Goal: Information Seeking & Learning: Learn about a topic

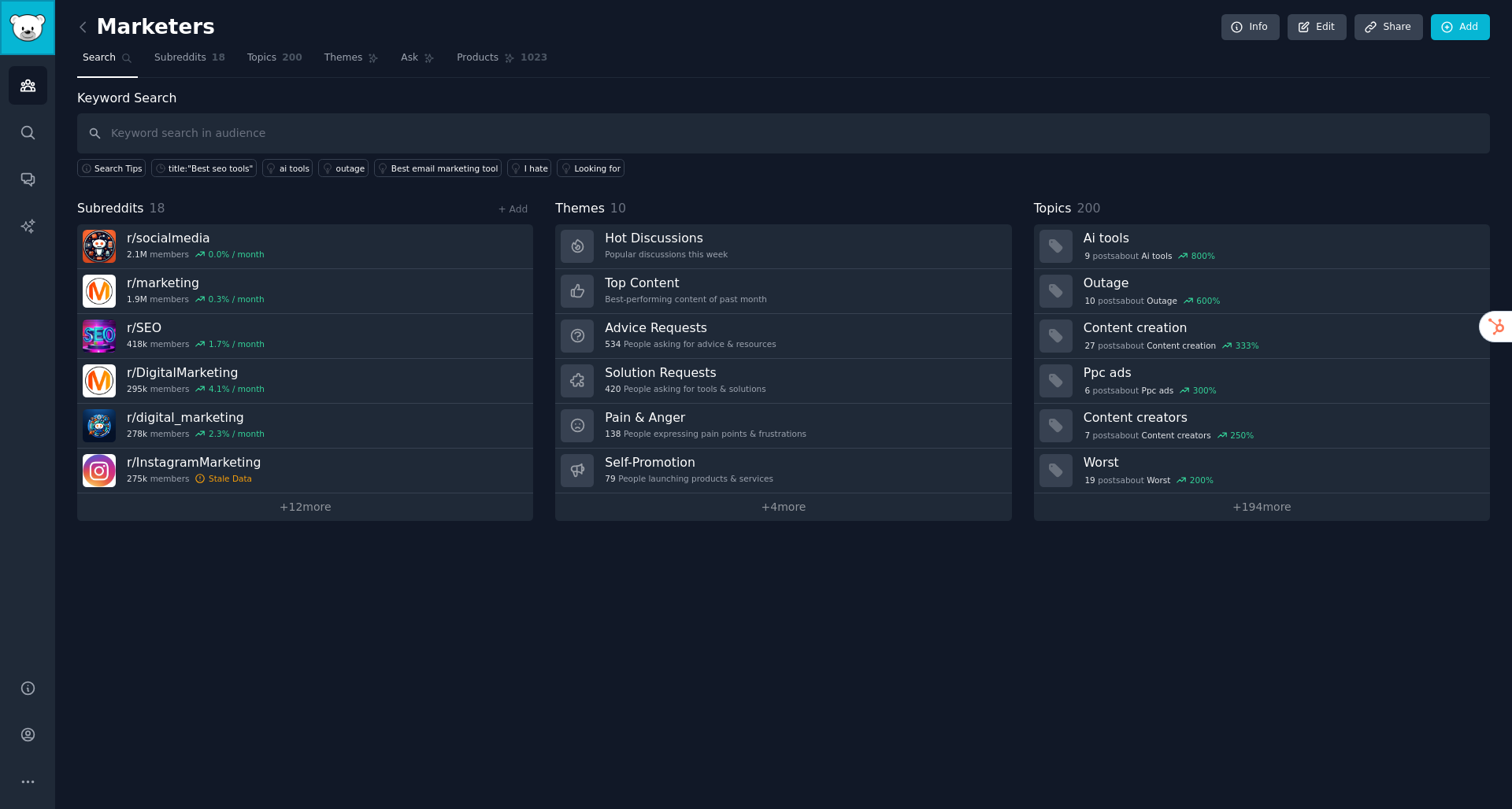
click at [30, 30] on img "Sidebar" at bounding box center [28, 28] width 36 height 28
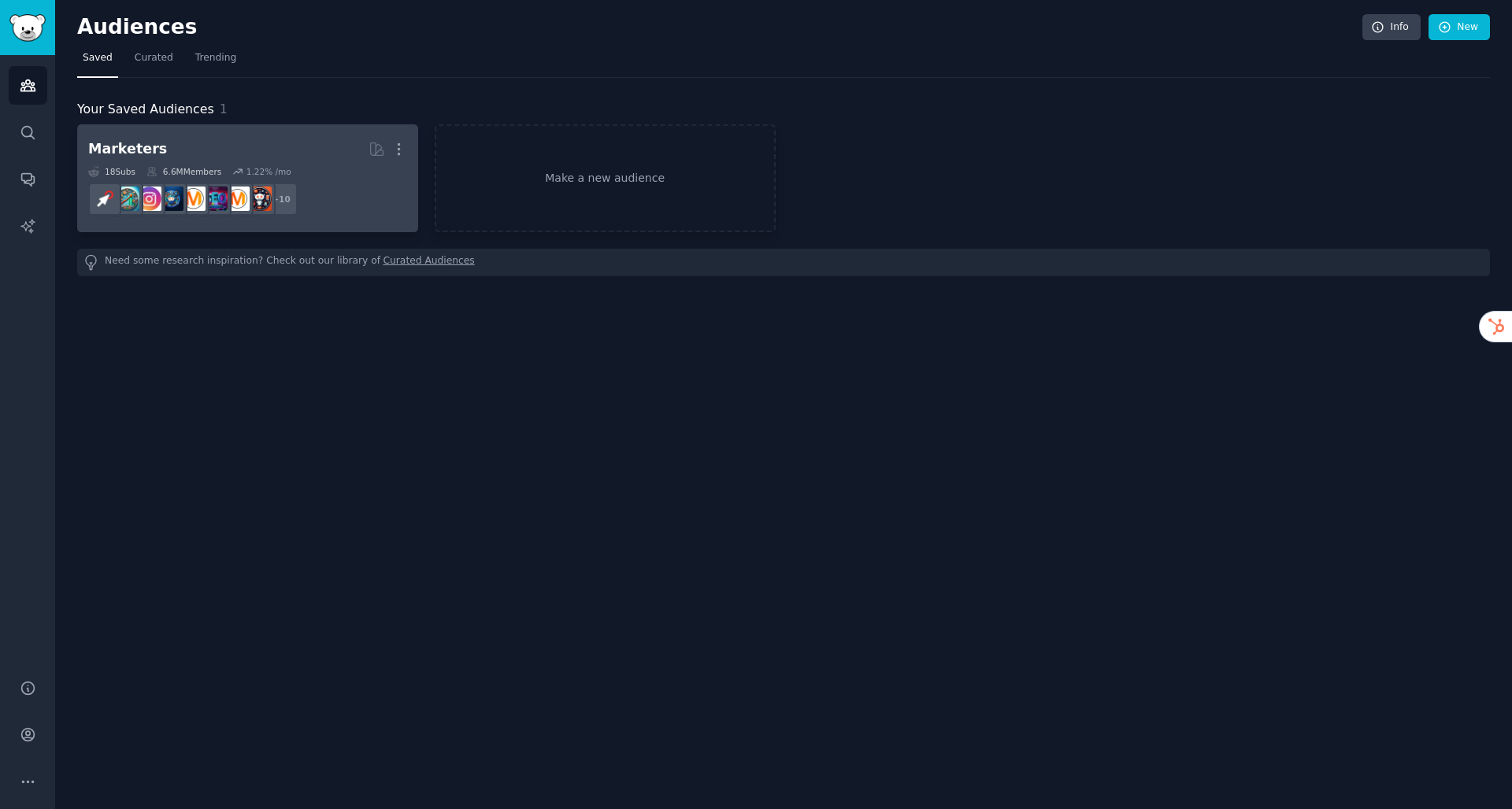
click at [258, 145] on h2 "Marketers More" at bounding box center [248, 149] width 319 height 28
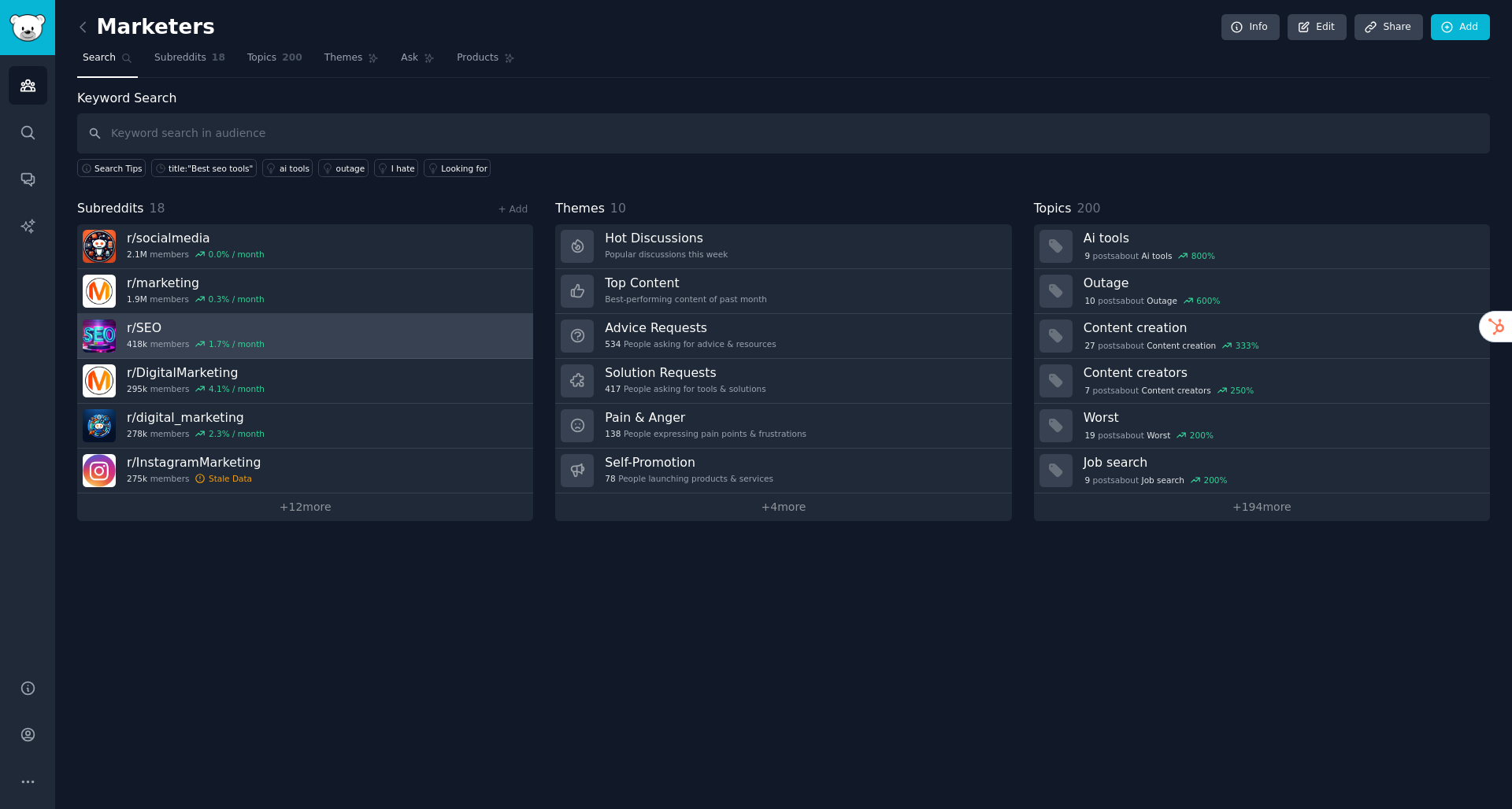
click at [168, 335] on h3 "r/ SEO" at bounding box center [195, 327] width 138 height 16
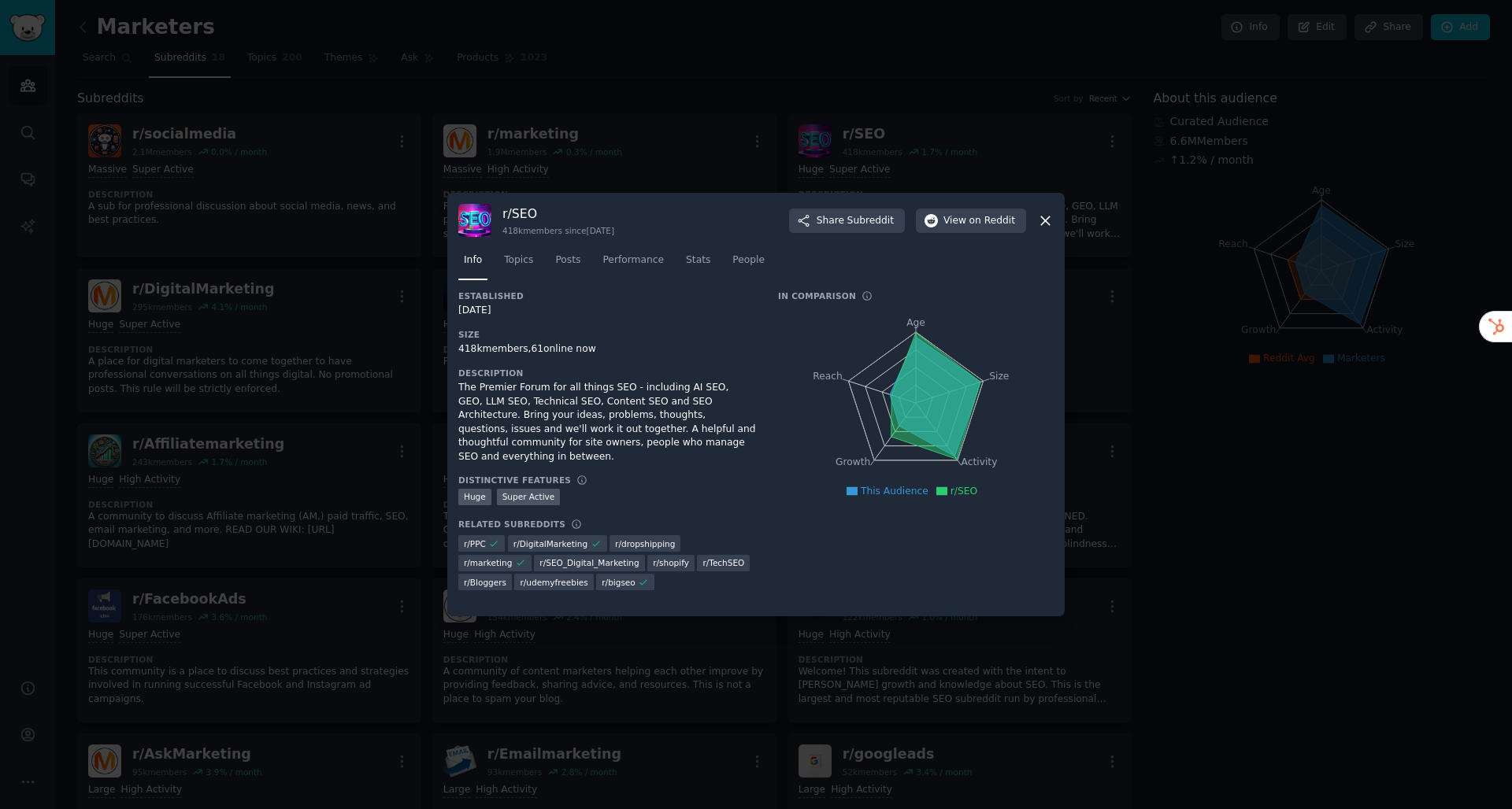
click at [1045, 215] on icon at bounding box center [1045, 220] width 17 height 16
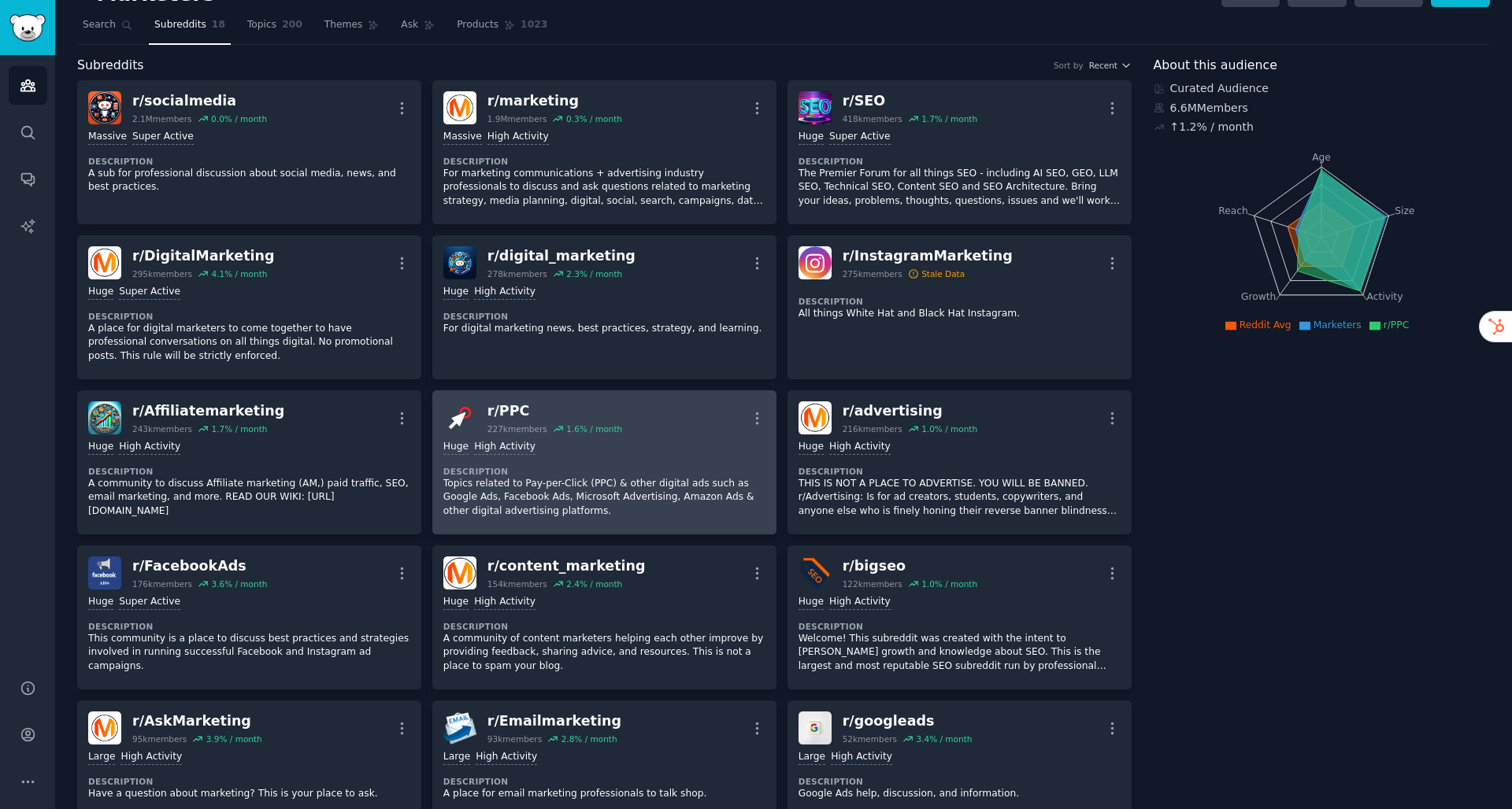
scroll to position [36, 0]
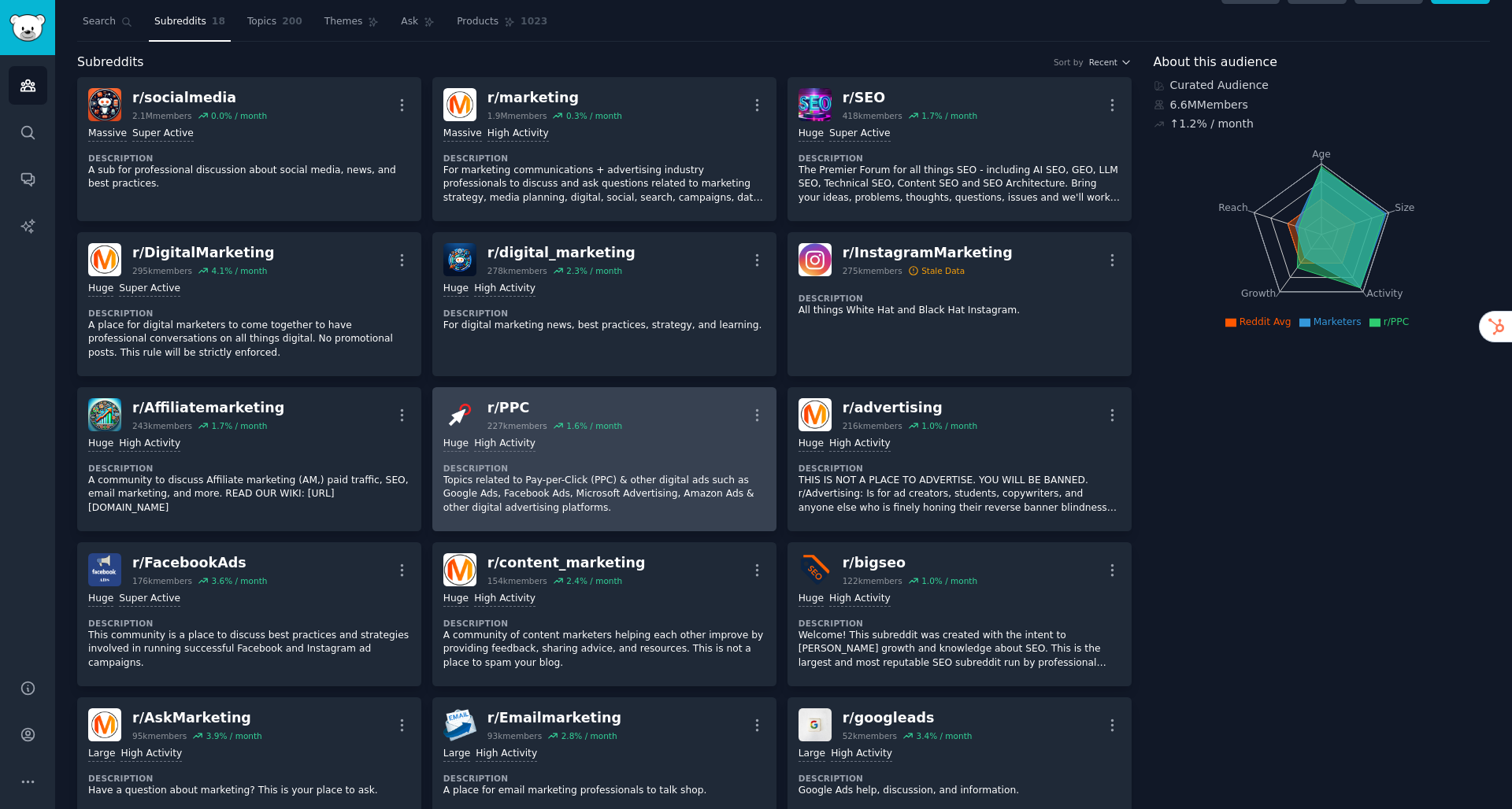
click at [571, 457] on div "Huge High Activity Description Topics related to Pay-per-Click (PPC) & other di…" at bounding box center [604, 476] width 322 height 89
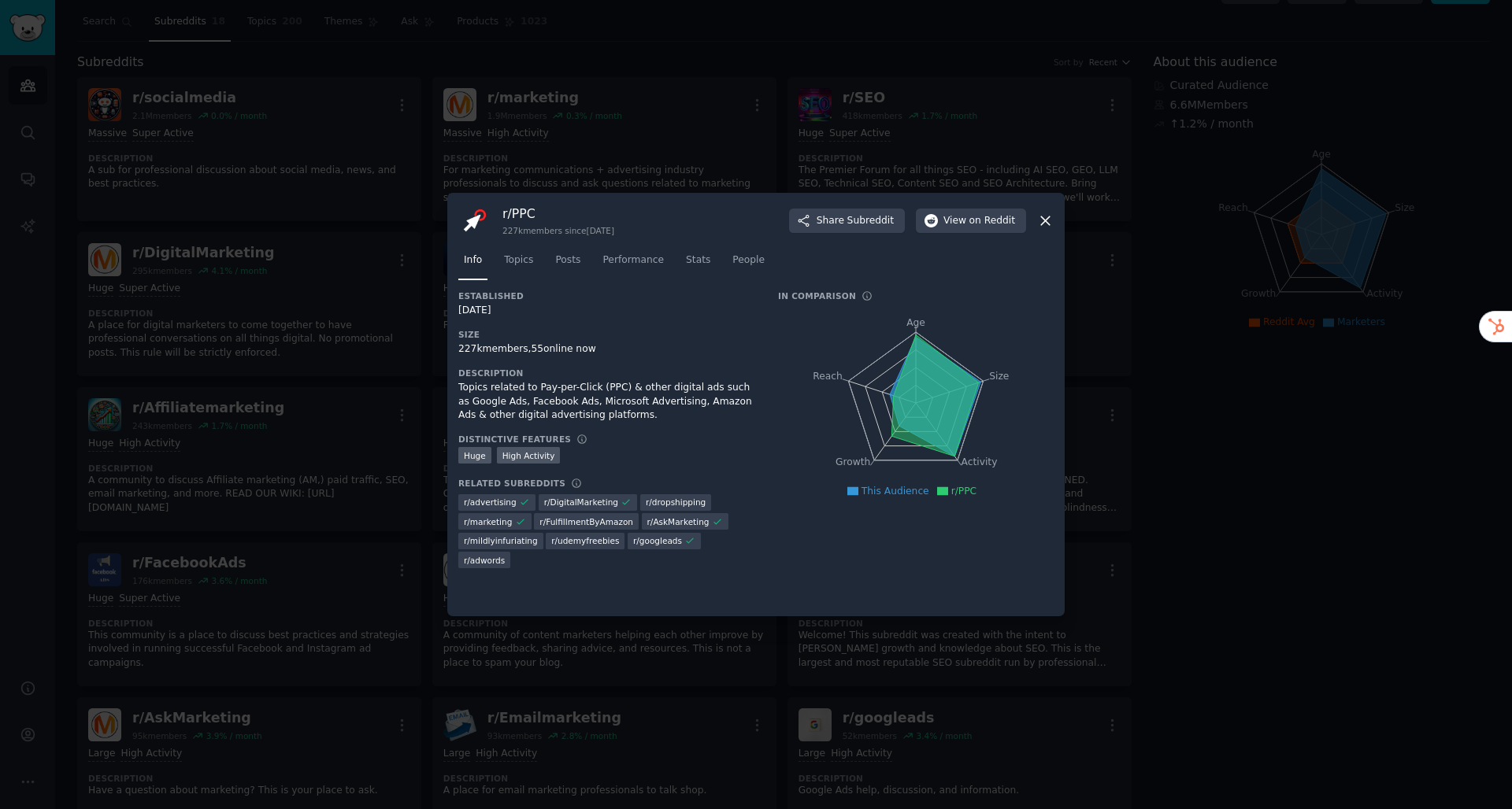
click at [1048, 220] on icon at bounding box center [1045, 220] width 17 height 16
click at [1037, 217] on icon at bounding box center [1045, 220] width 17 height 16
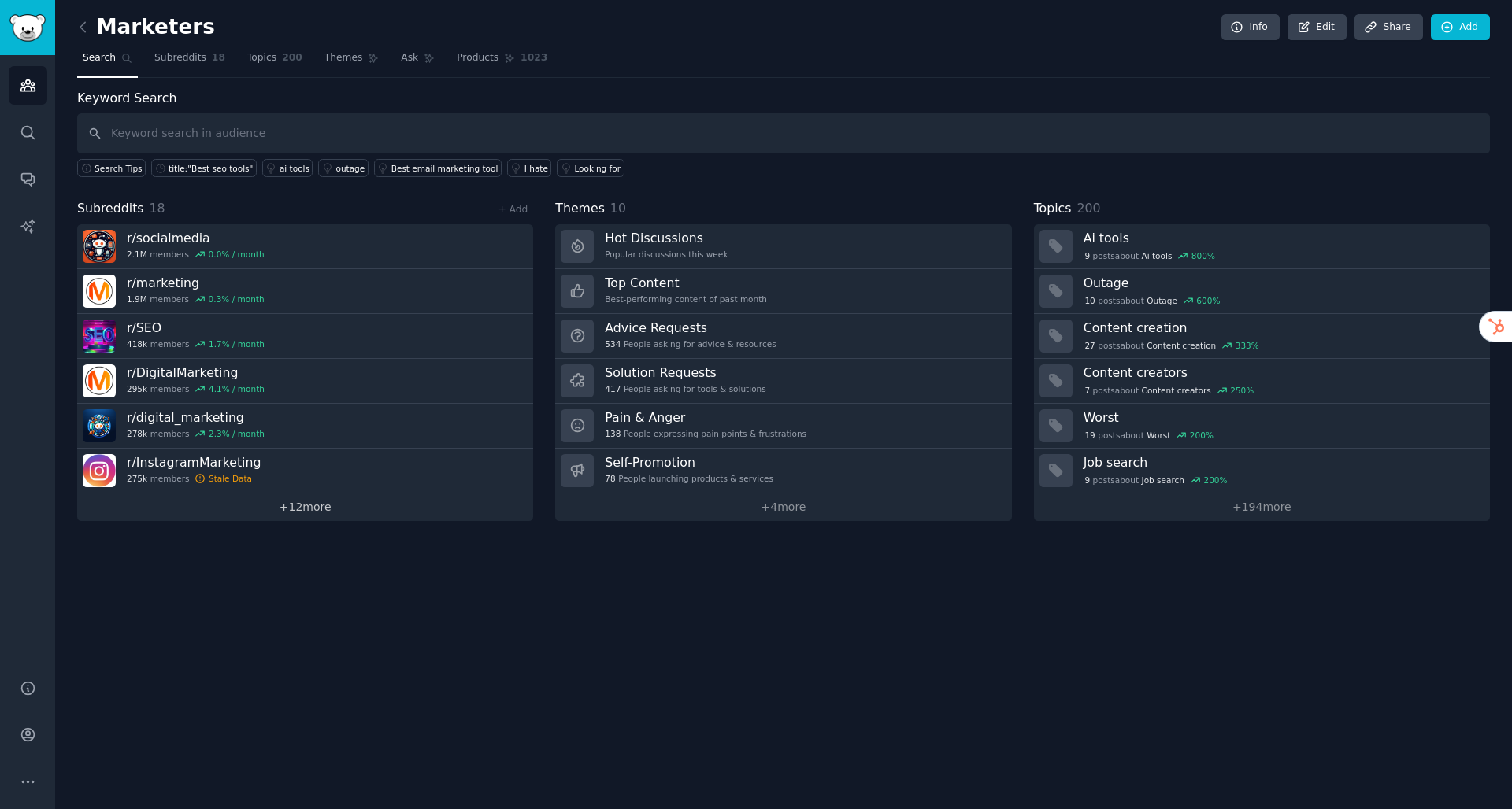
click at [201, 510] on link "+ 12 more" at bounding box center [305, 507] width 456 height 28
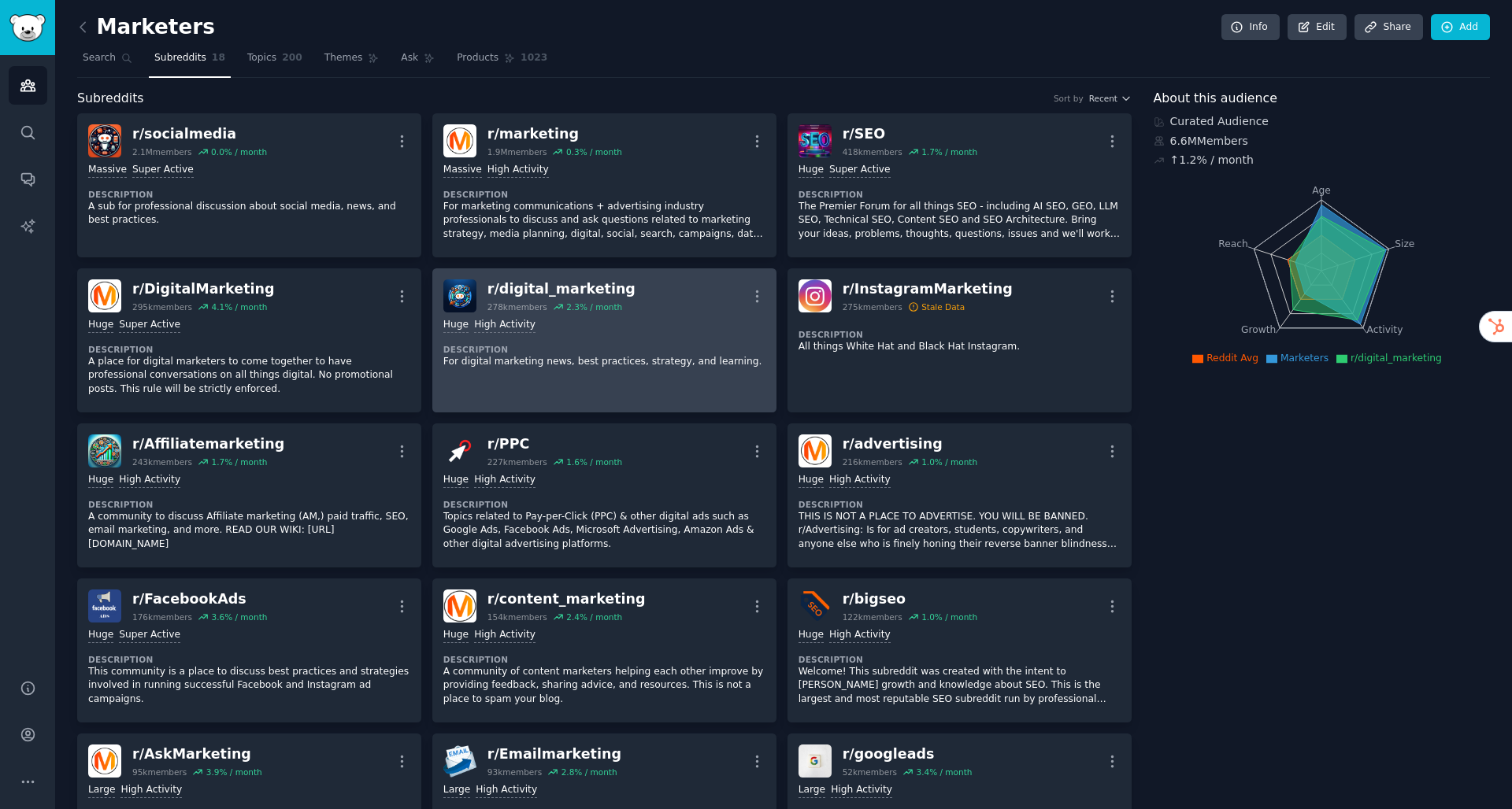
click at [551, 339] on div ">= 80th percentile for submissions / day Huge High Activity Description For dig…" at bounding box center [604, 343] width 322 height 62
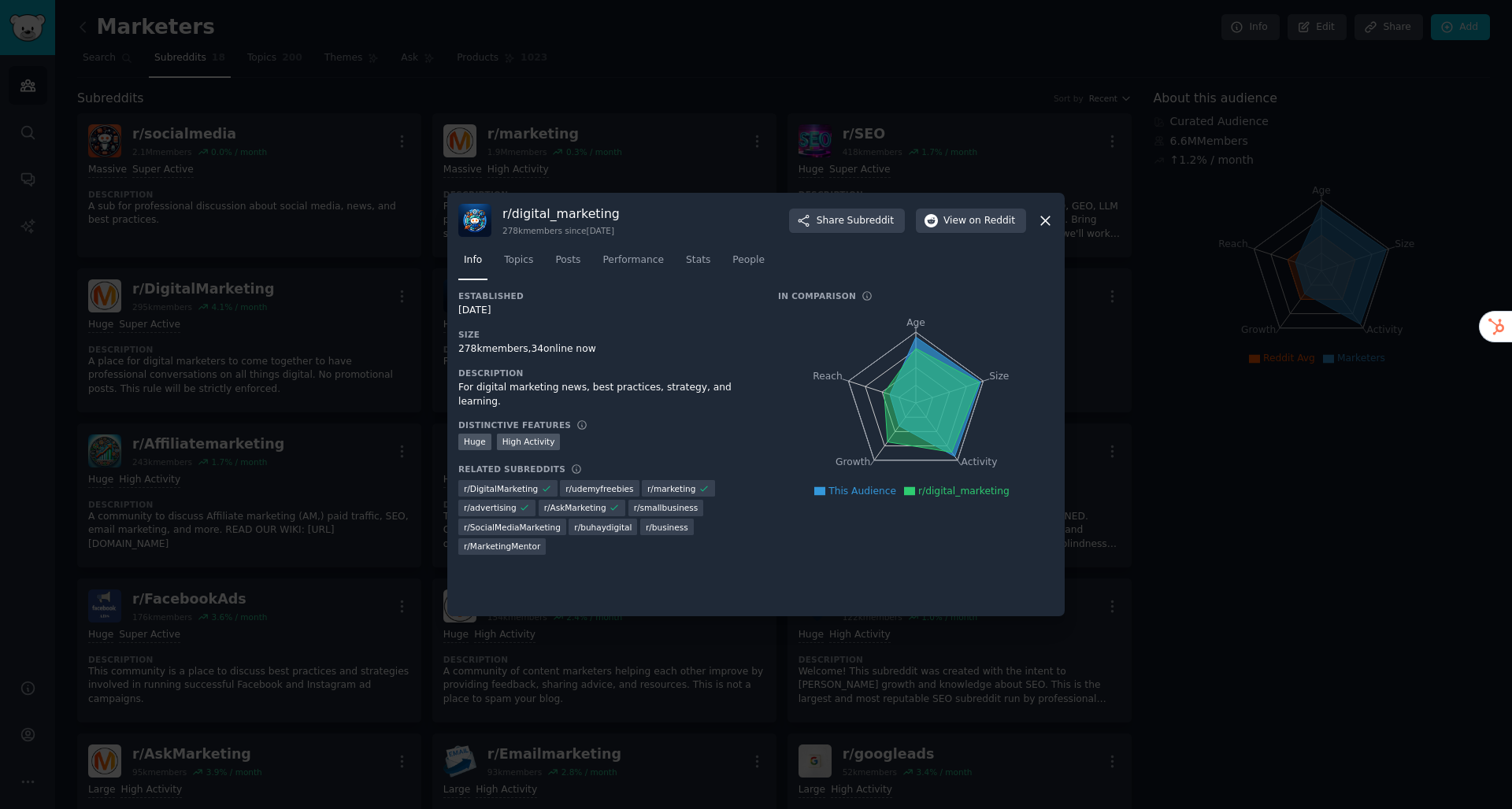
drag, startPoint x: 504, startPoint y: 233, endPoint x: 642, endPoint y: 228, distance: 138.1
click at [642, 228] on div "r/ digital_marketing 278k members since [DATE] Share Subreddit View on Reddit" at bounding box center [756, 220] width 595 height 33
click at [619, 295] on h3 "Established" at bounding box center [607, 296] width 298 height 11
click at [1040, 224] on icon at bounding box center [1045, 220] width 9 height 9
